Goal: Find contact information: Find contact information

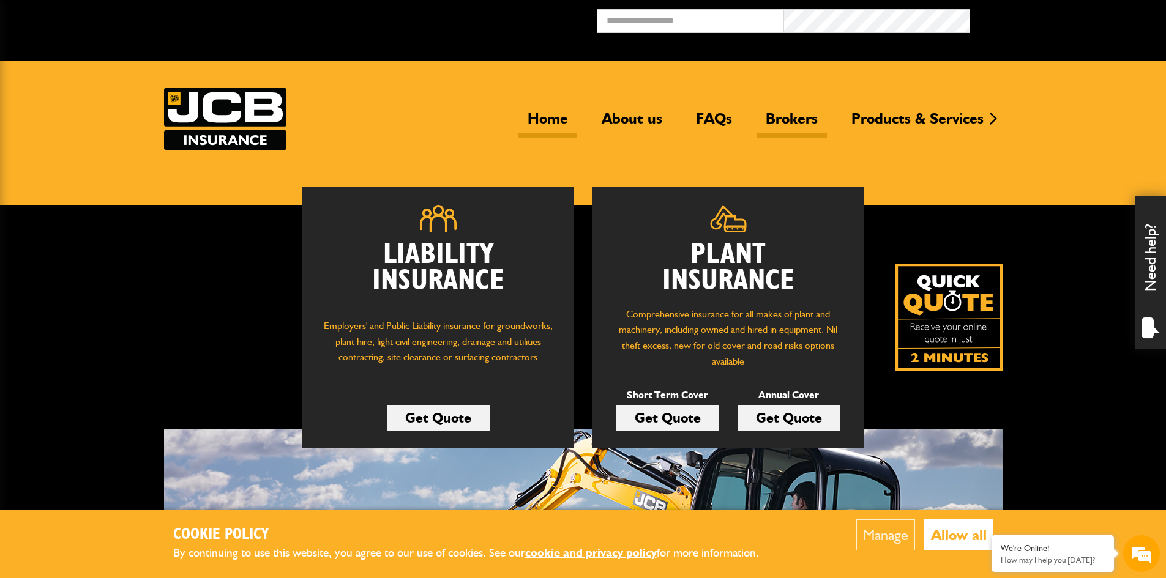
click at [795, 116] on link "Brokers" at bounding box center [791, 124] width 70 height 28
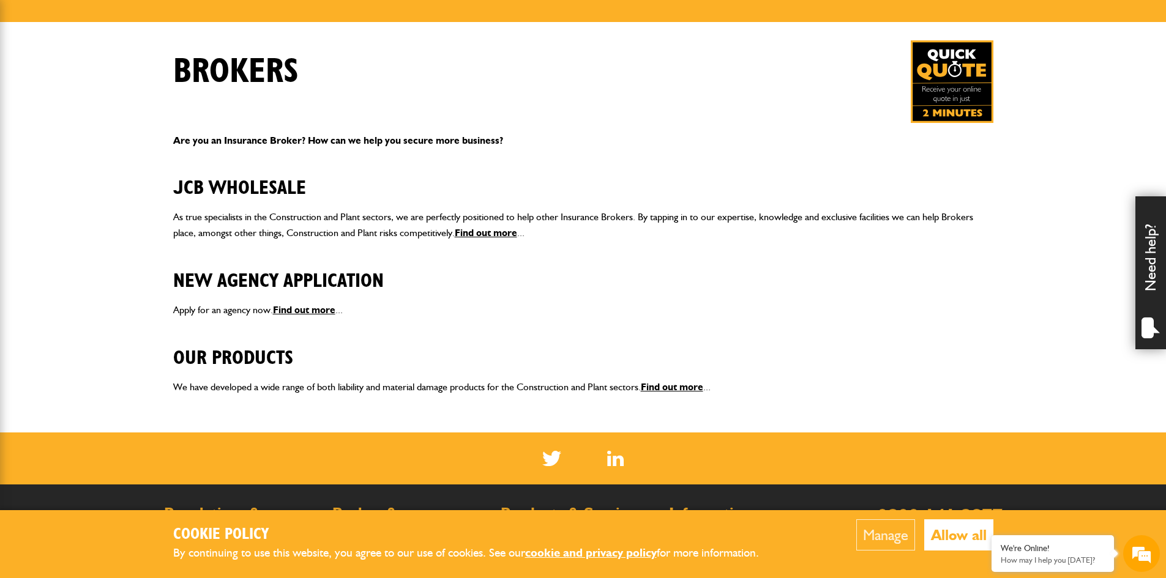
scroll to position [184, 0]
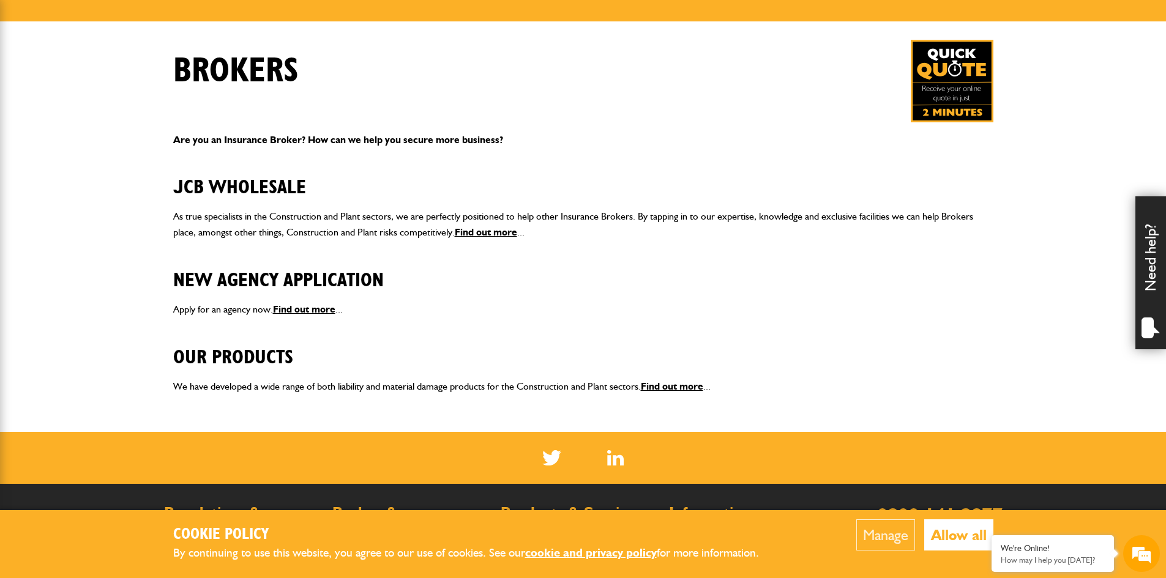
click at [944, 531] on button "Allow all" at bounding box center [958, 535] width 69 height 31
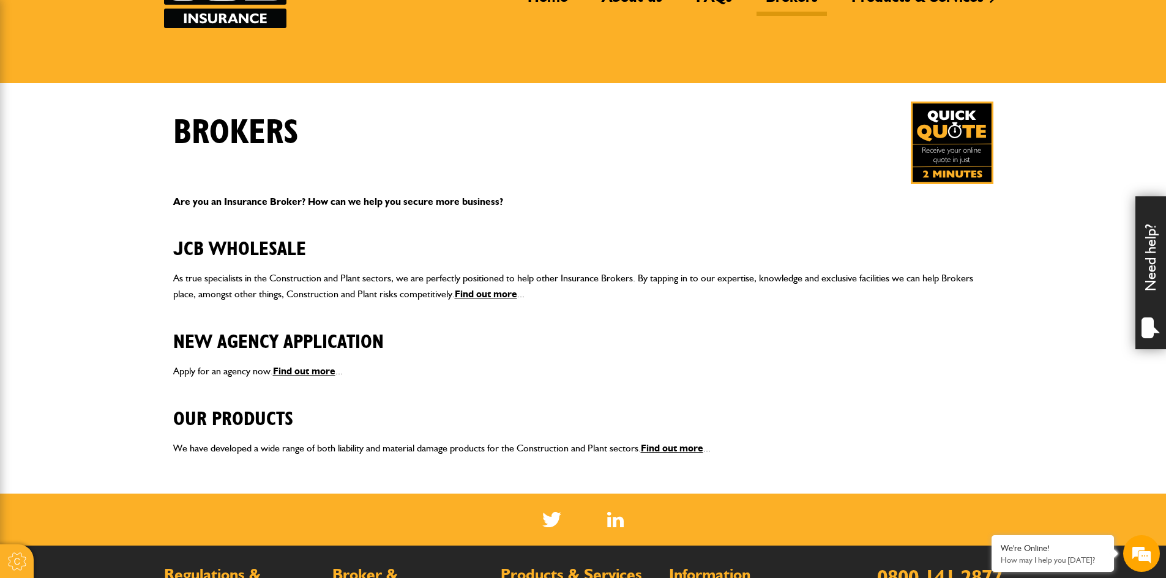
scroll to position [122, 0]
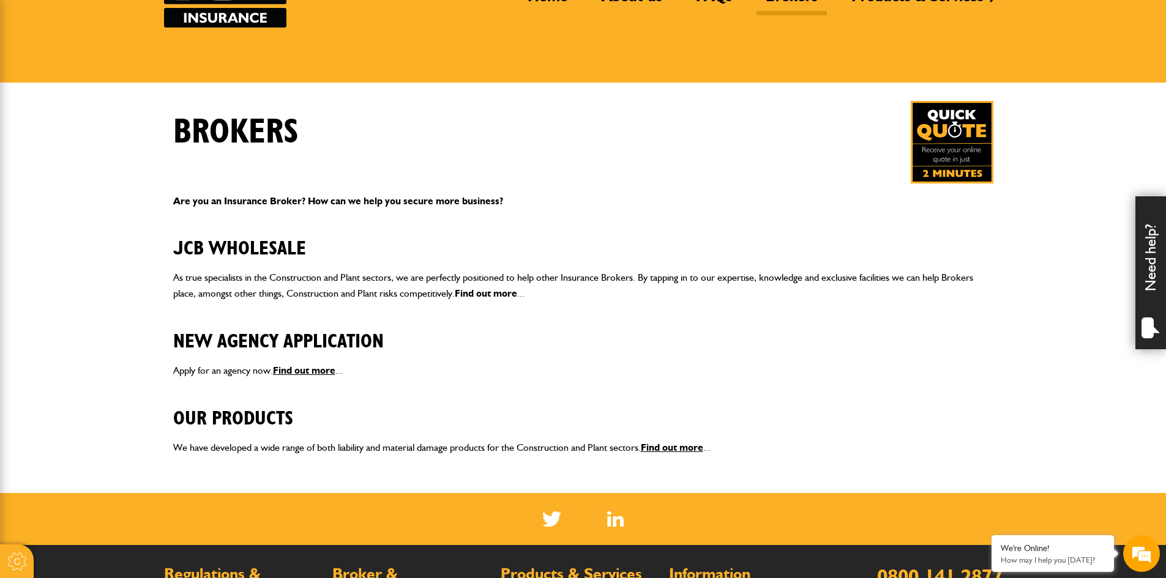
click at [490, 294] on link "Find out more" at bounding box center [486, 294] width 62 height 12
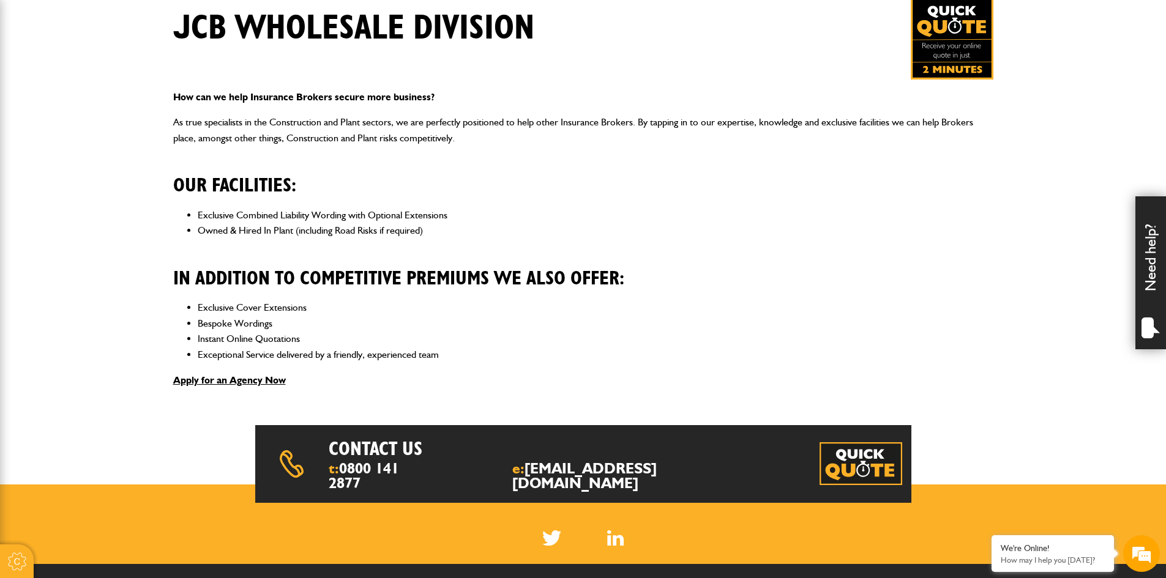
scroll to position [245, 0]
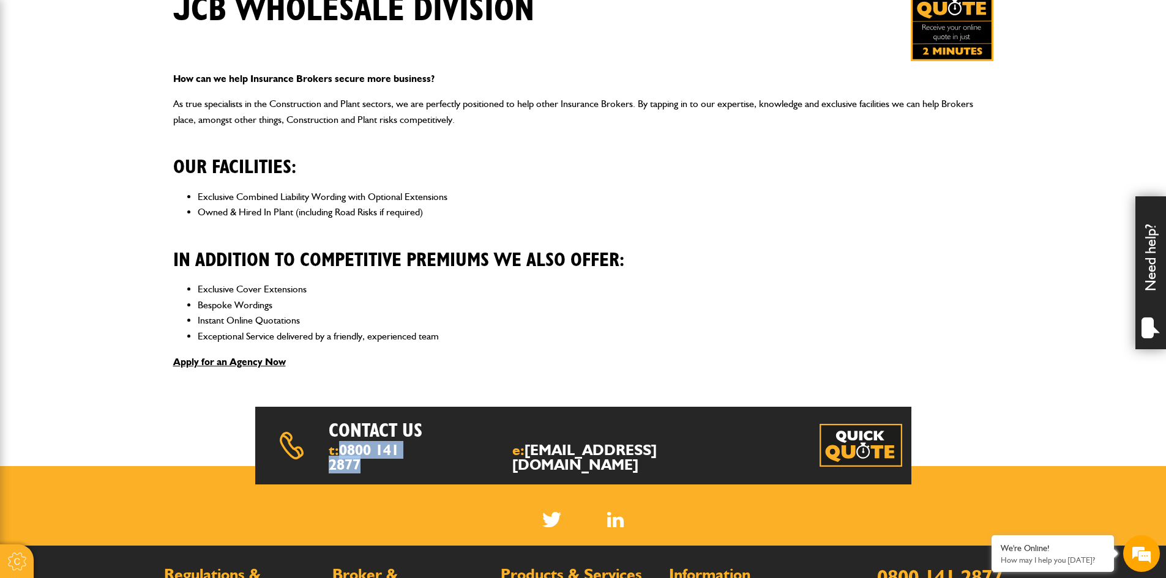
drag, startPoint x: 441, startPoint y: 448, endPoint x: 343, endPoint y: 450, distance: 97.3
click at [343, 450] on div "t: 0800 141 2877 e: insurance@jcb.com" at bounding box center [472, 457] width 287 height 29
copy link "0800 141 2877"
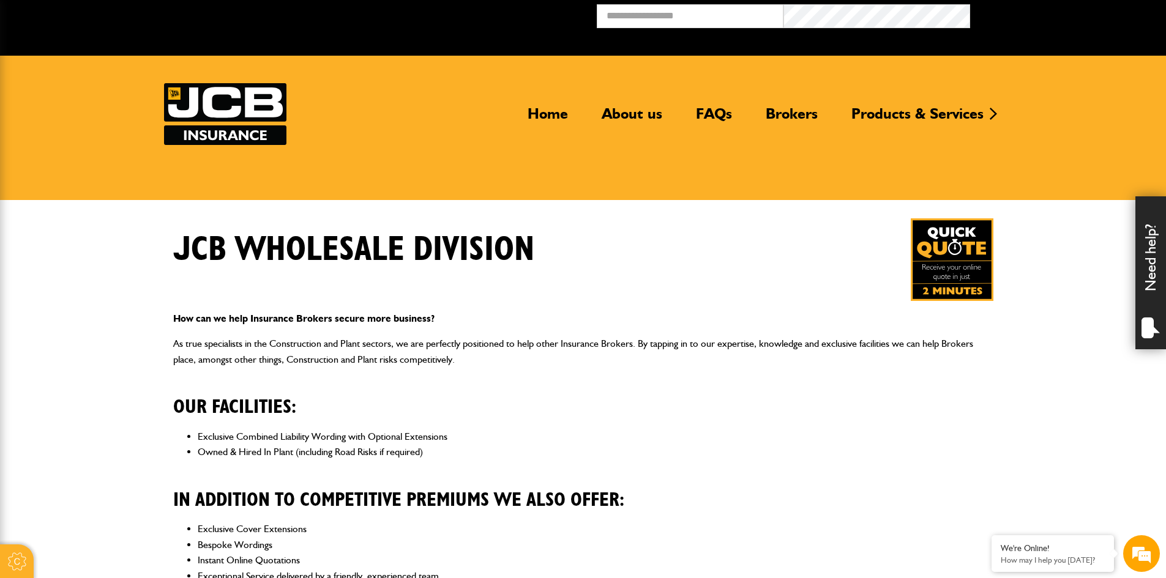
scroll to position [0, 0]
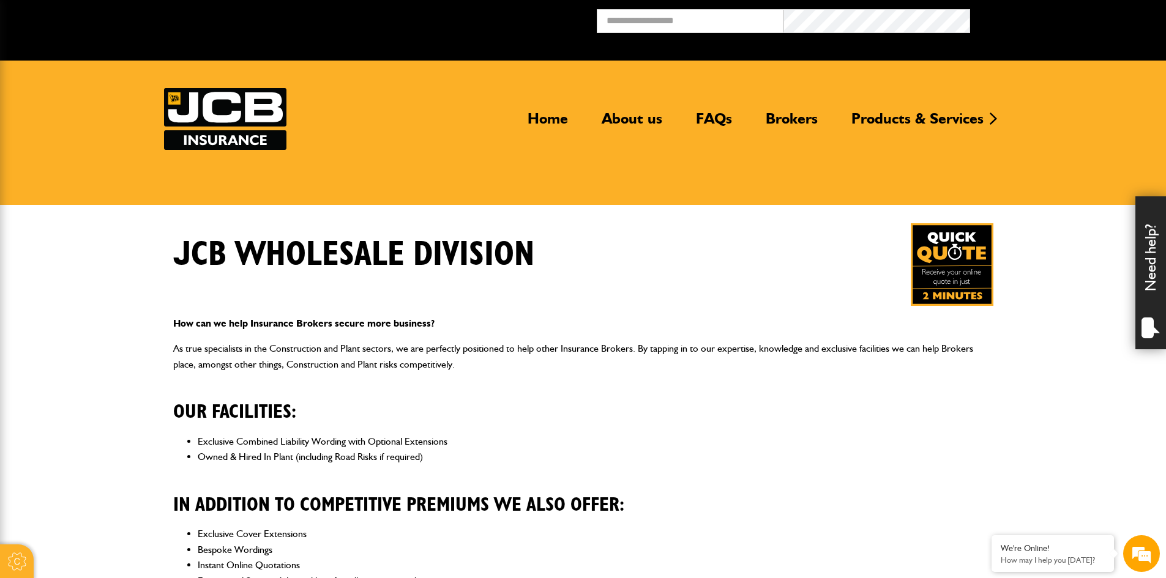
click at [636, 267] on div "JCB Wholesale Division" at bounding box center [583, 264] width 838 height 83
drag, startPoint x: 114, startPoint y: 251, endPoint x: 30, endPoint y: 302, distance: 98.0
click at [114, 251] on body "Cookie Options You can control which cookies we use with the form below. Please…" at bounding box center [583, 543] width 1166 height 1087
